Goal: Transaction & Acquisition: Purchase product/service

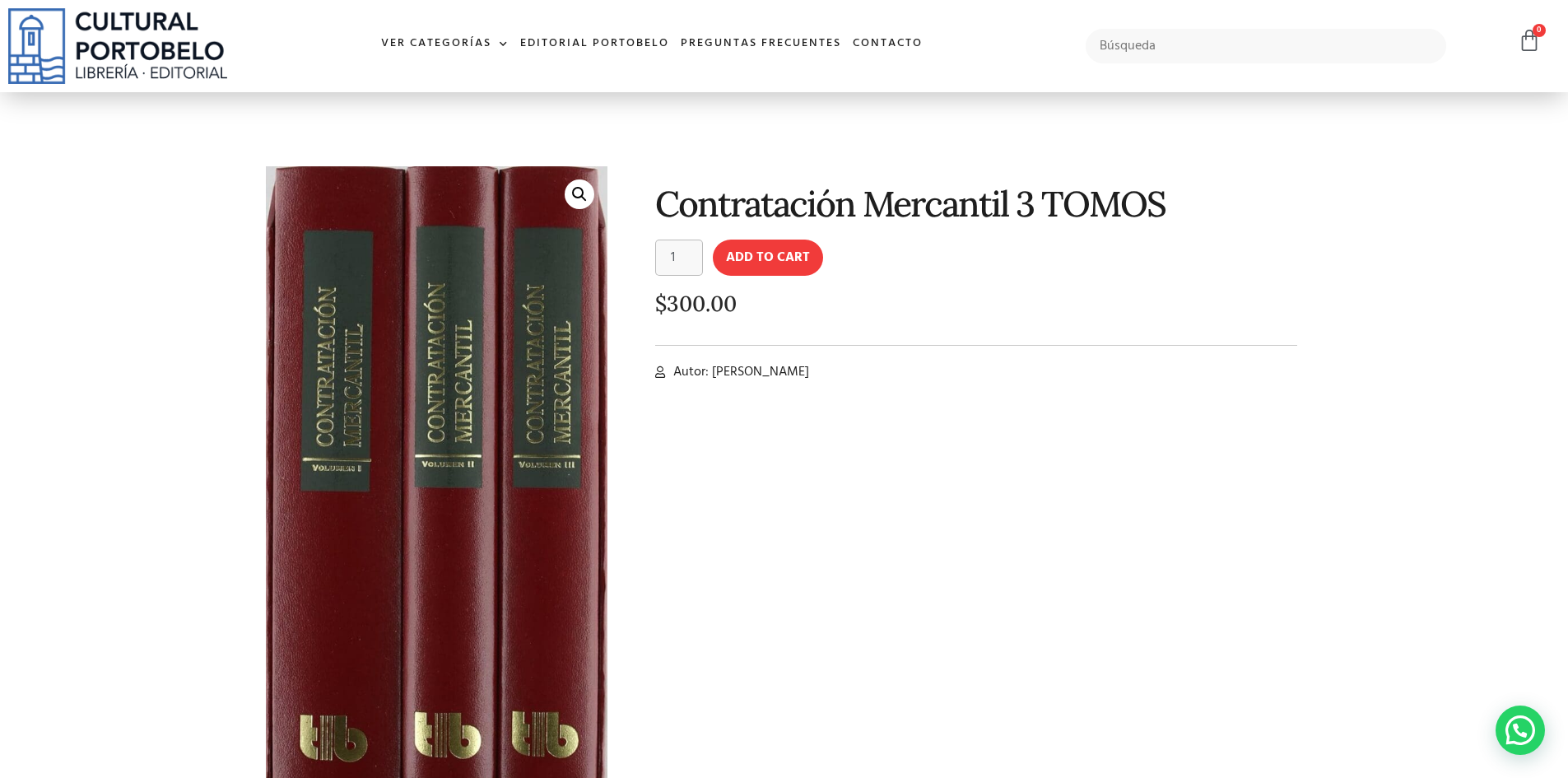
click at [576, 203] on link "🔍" at bounding box center [580, 194] width 30 height 30
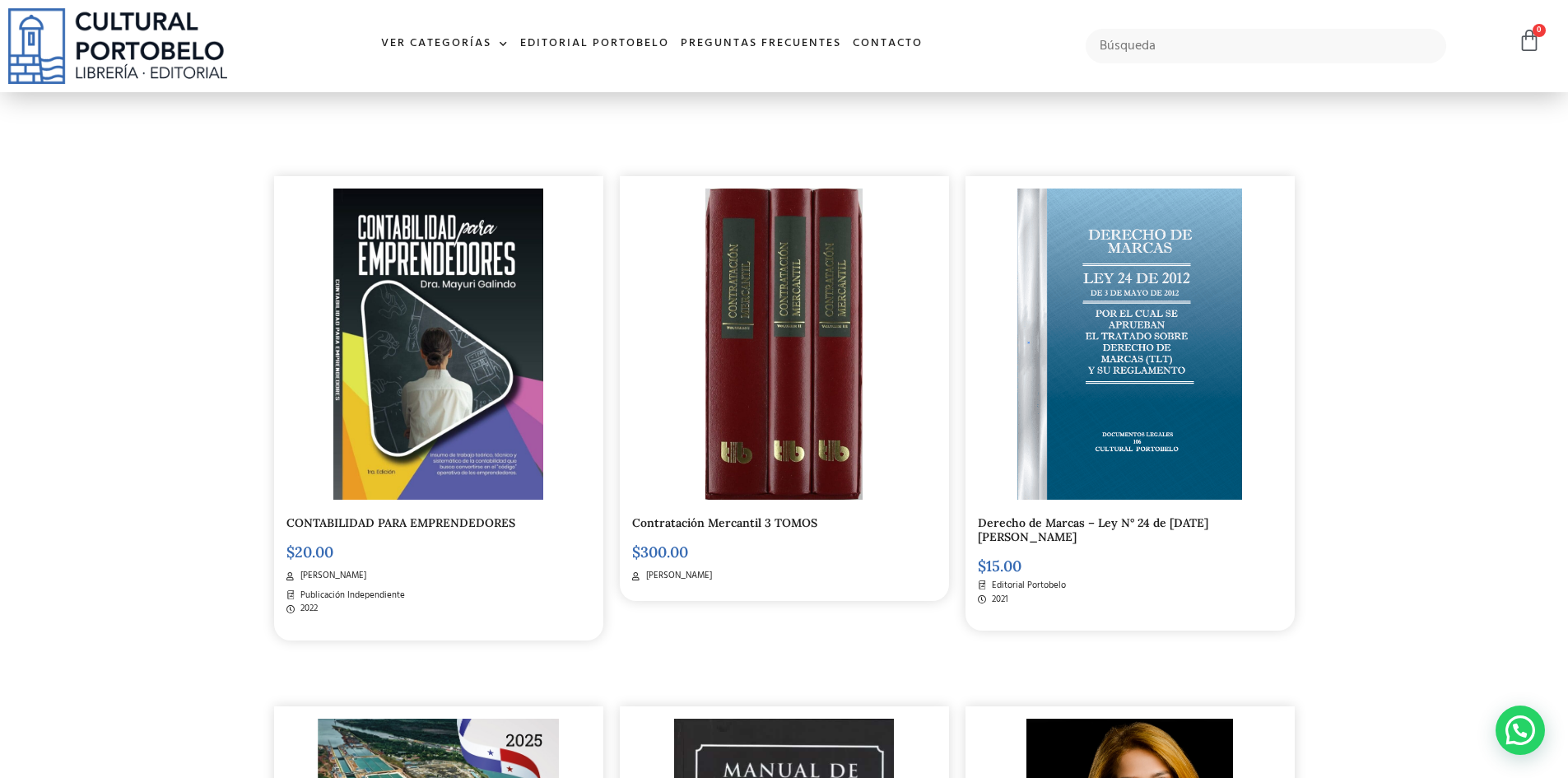
scroll to position [329, 0]
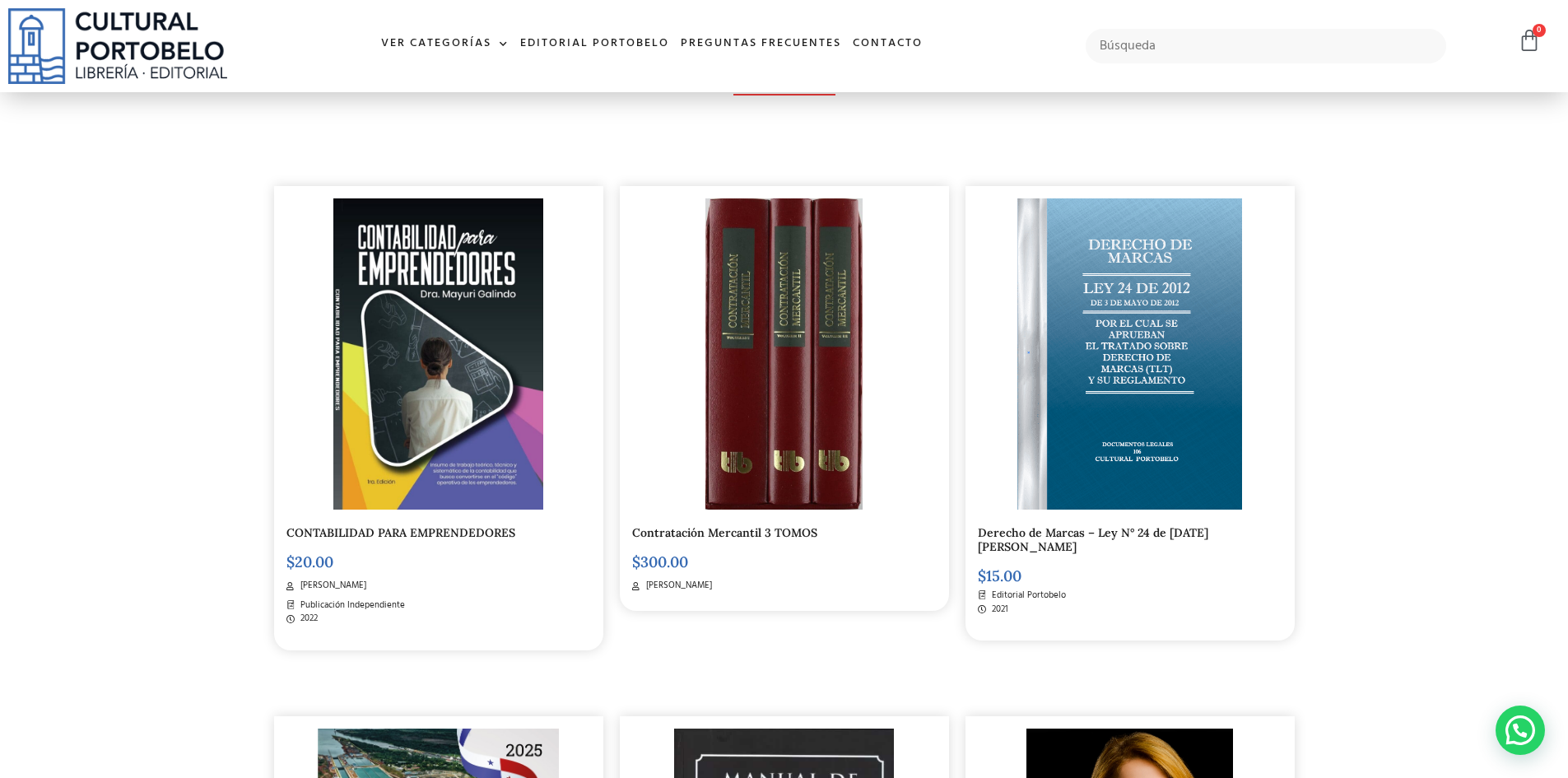
click at [761, 530] on link "Contratación Mercantil 3 TOMOS" at bounding box center [725, 532] width 185 height 15
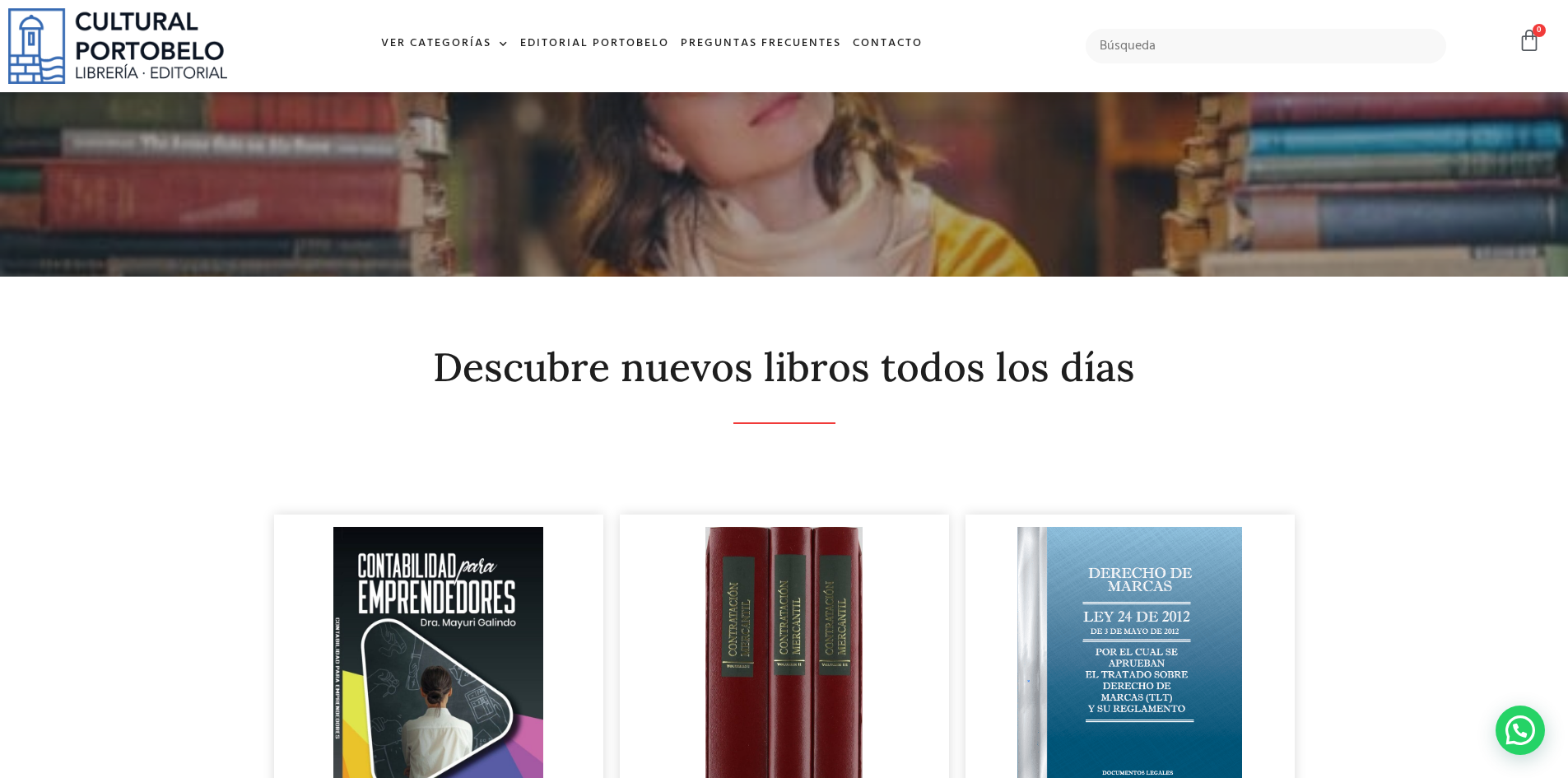
scroll to position [0, 0]
